Goal: Information Seeking & Learning: Learn about a topic

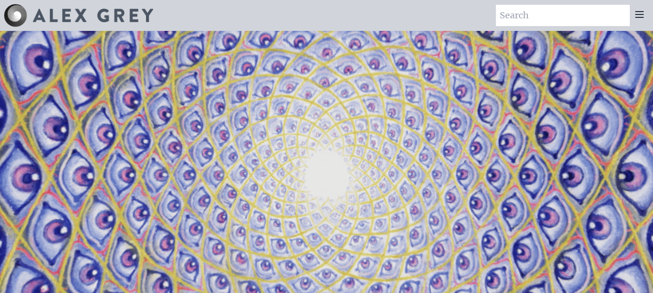
click at [638, 14] on icon at bounding box center [640, 15] width 12 height 12
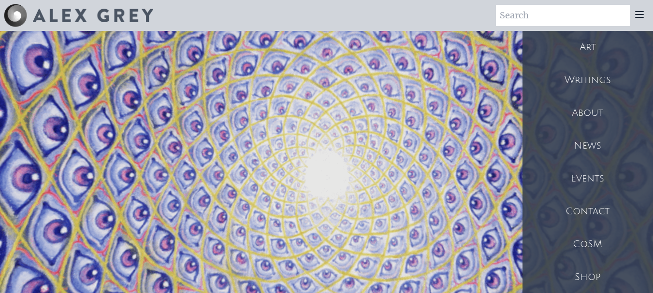
click at [589, 49] on div "Art" at bounding box center [588, 47] width 131 height 33
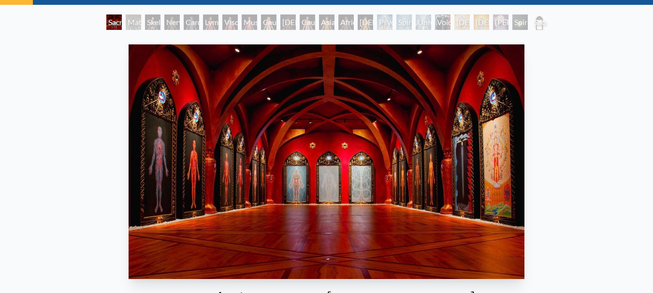
scroll to position [57, 0]
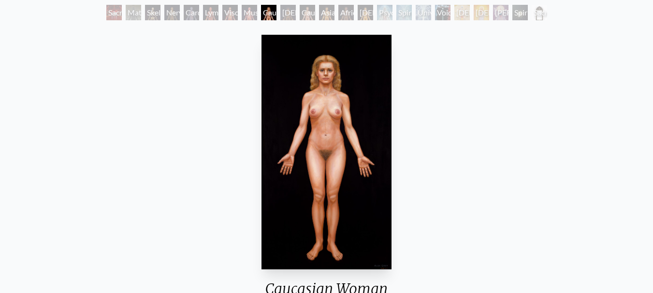
click at [43, 44] on div "Caucasian Woman 1981, oil on linen, 46 x 84 in. Visit the CoSM Shop" at bounding box center [327, 209] width 638 height 356
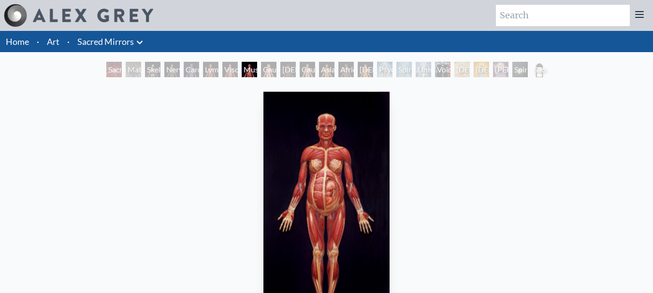
scroll to position [57, 0]
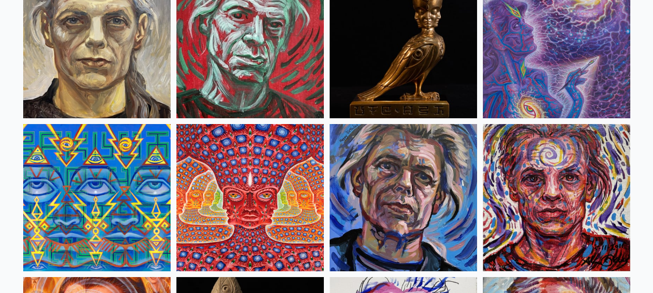
scroll to position [2482, 0]
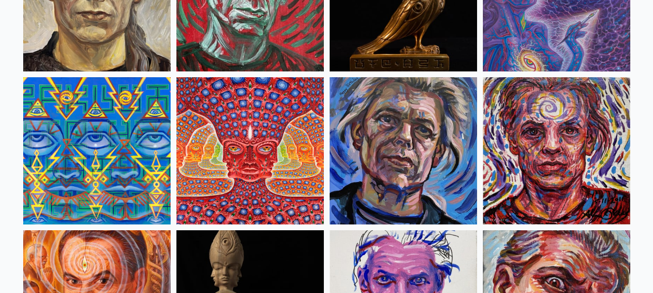
click at [276, 158] on img at bounding box center [249, 150] width 147 height 147
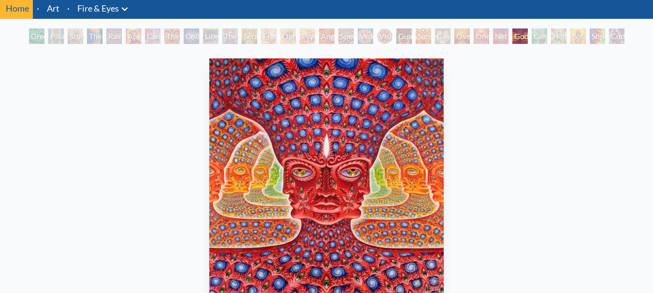
scroll to position [56, 0]
